Goal: Task Accomplishment & Management: Complete application form

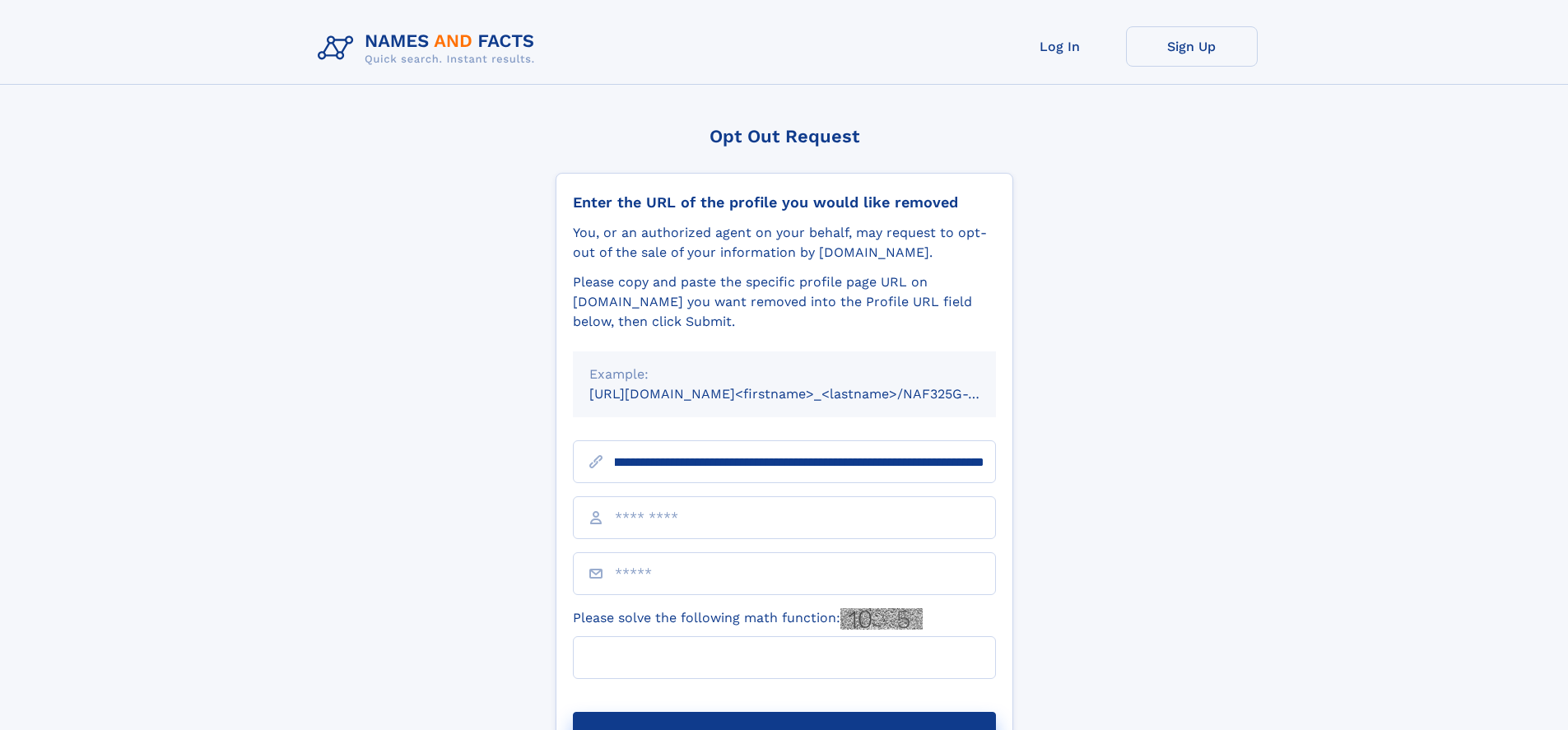
scroll to position [0, 165]
type input "**********"
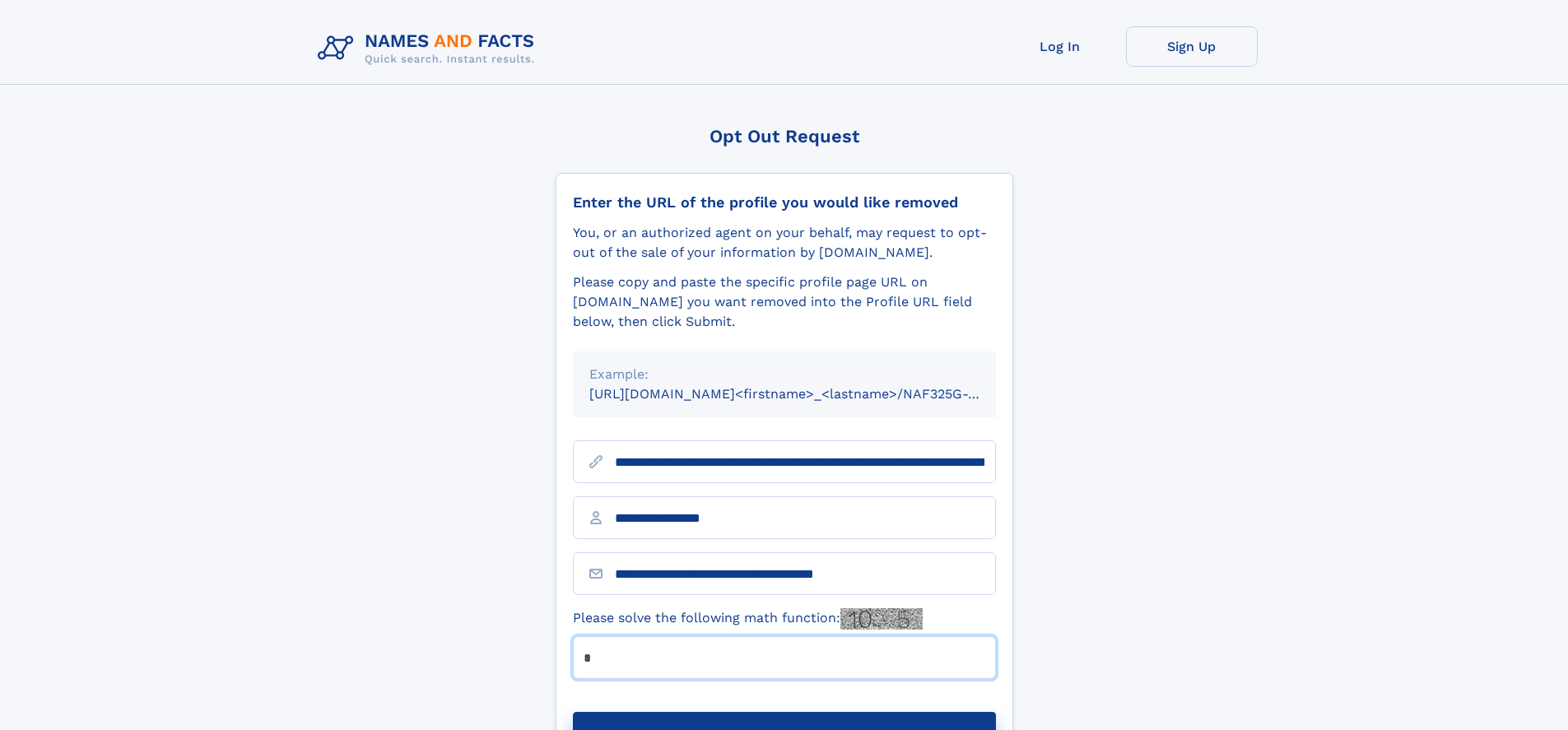
type input "*"
click at [784, 711] on button "Submit Opt Out Request" at bounding box center [784, 738] width 423 height 53
